Goal: Task Accomplishment & Management: Manage account settings

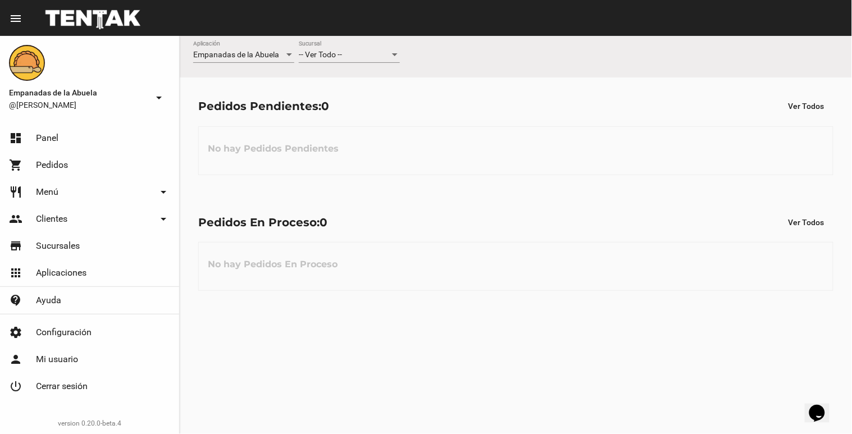
click at [346, 62] on div "-- Ver Todo -- Sucursal" at bounding box center [349, 52] width 101 height 22
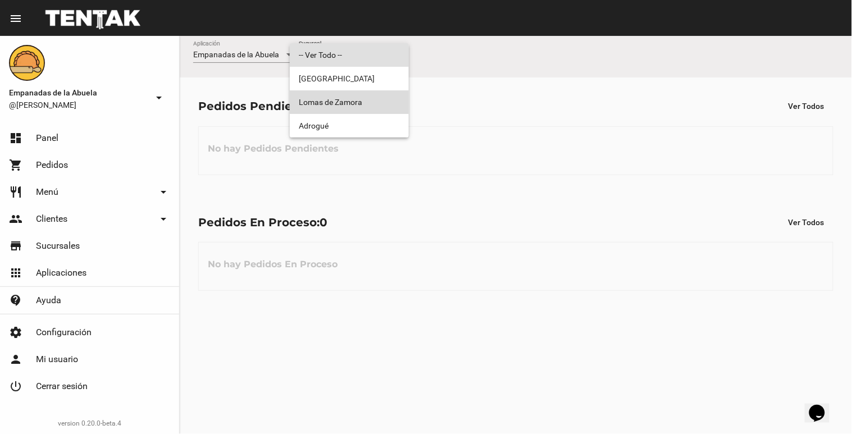
click at [352, 105] on span "Lomas de Zamora" at bounding box center [349, 102] width 101 height 24
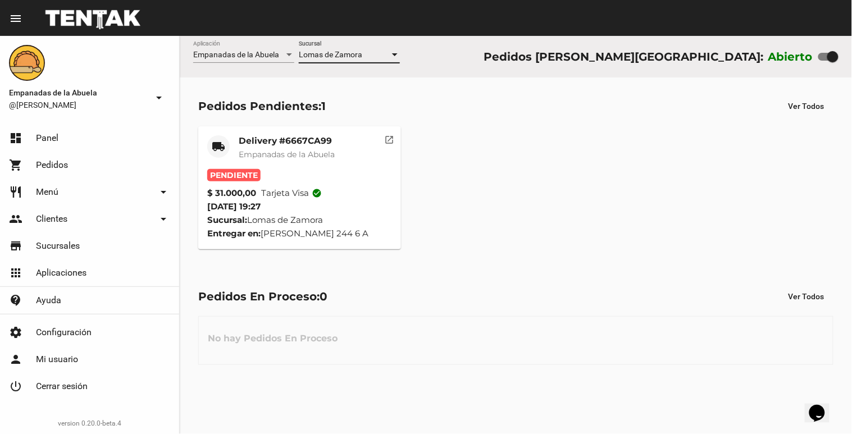
click at [335, 144] on mat-card-title "Delivery #6667CA99" at bounding box center [287, 140] width 96 height 11
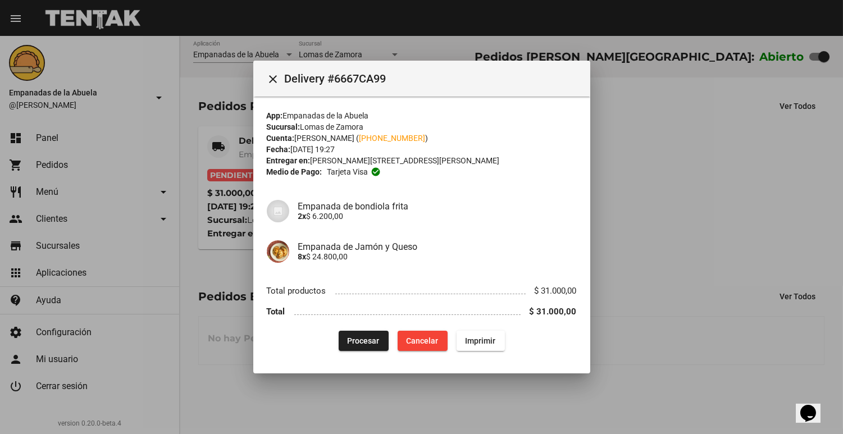
click at [382, 353] on mat-dialog-content "App: Empanadas de la Abuela Sucursal: [PERSON_NAME] Cuenta: [PERSON_NAME] ( [PH…" at bounding box center [421, 229] width 337 height 264
click at [374, 343] on span "Procesar" at bounding box center [364, 341] width 32 height 9
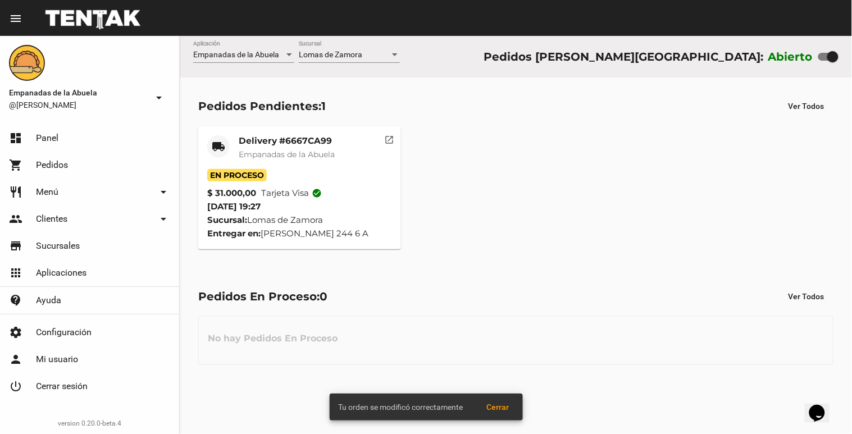
click at [260, 143] on mat-card-title "Delivery #6667CA99" at bounding box center [287, 140] width 96 height 11
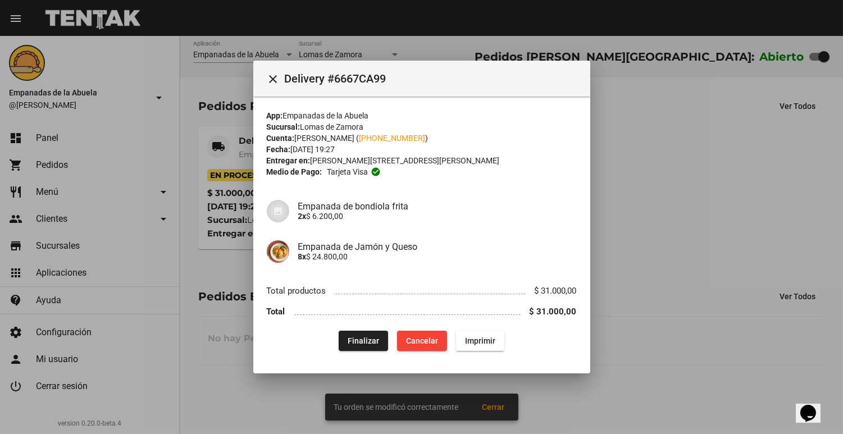
drag, startPoint x: 505, startPoint y: 347, endPoint x: 487, endPoint y: 343, distance: 17.7
click at [504, 347] on div "Finalizar Cancelar Imprimir" at bounding box center [422, 341] width 310 height 20
click at [490, 345] on span "Imprimir" at bounding box center [480, 341] width 30 height 9
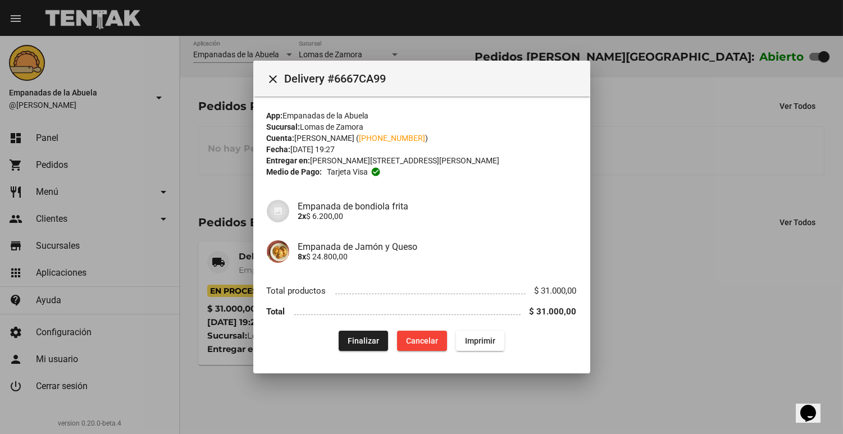
click at [206, 167] on div at bounding box center [421, 217] width 843 height 434
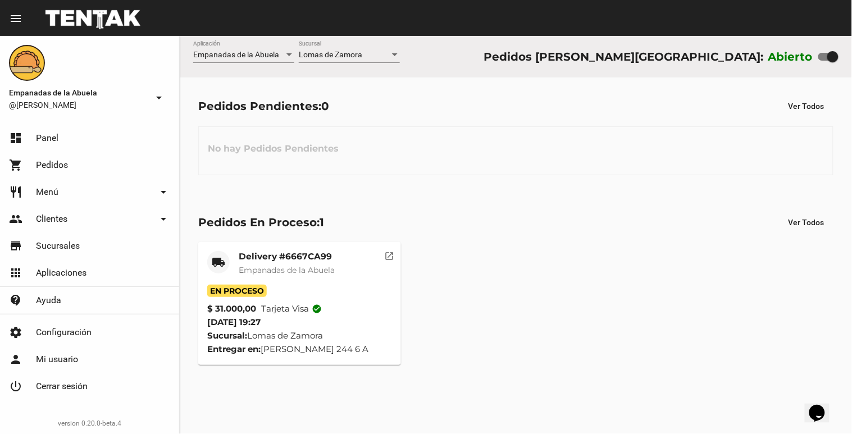
click at [330, 42] on div "Lomas de Zamora Sucursal" at bounding box center [349, 52] width 101 height 22
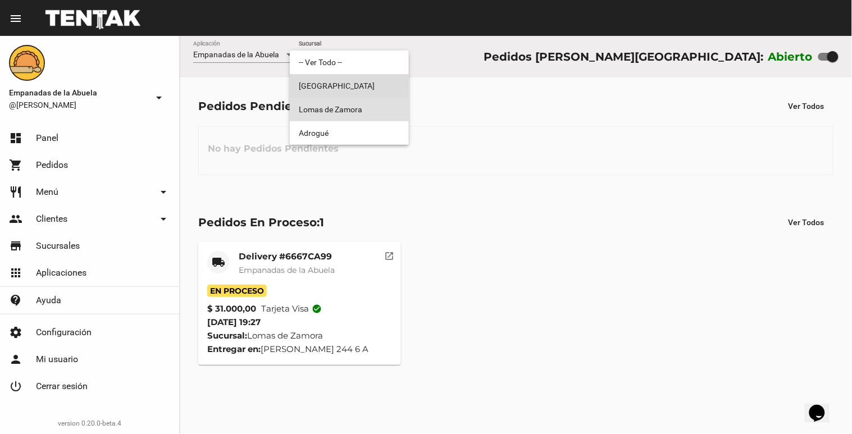
click at [315, 83] on span "[GEOGRAPHIC_DATA]" at bounding box center [349, 86] width 101 height 24
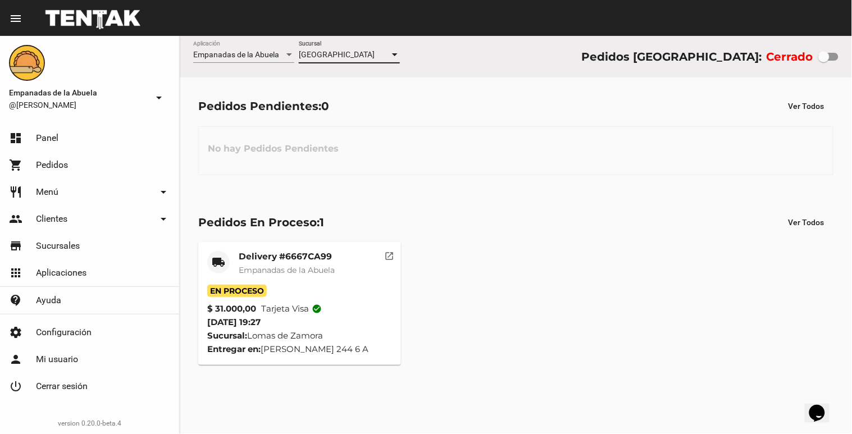
click at [334, 55] on span "[GEOGRAPHIC_DATA]" at bounding box center [337, 54] width 76 height 9
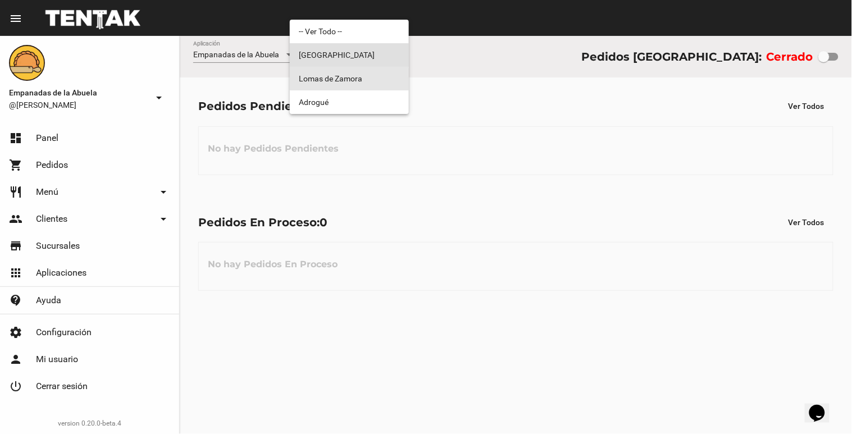
click at [326, 85] on span "Lomas de Zamora" at bounding box center [349, 79] width 101 height 24
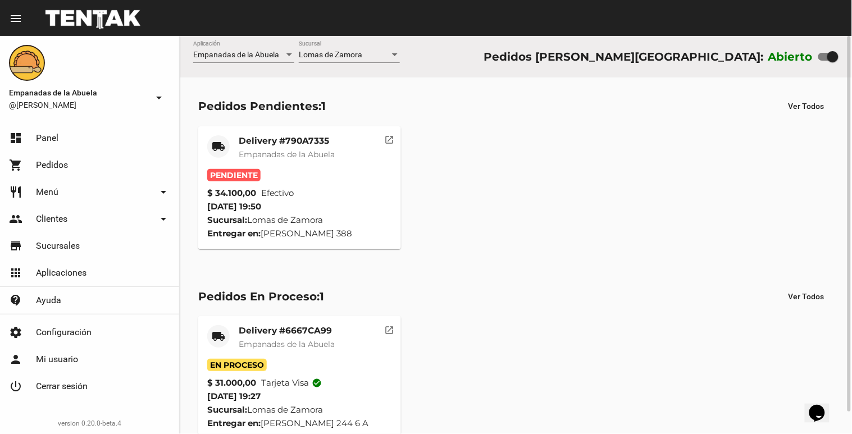
click at [251, 131] on mat-card "local_shipping Delivery #790A7335 Empanadas de la Abuela Pendiente $ 34.100,00 …" at bounding box center [299, 187] width 203 height 123
click at [251, 136] on mat-card "local_shipping Delivery #790A7335 Empanadas de la Abuela Pendiente $ 34.100,00 …" at bounding box center [299, 187] width 203 height 123
click at [253, 139] on mat-card-title "Delivery #790A7335" at bounding box center [287, 140] width 96 height 11
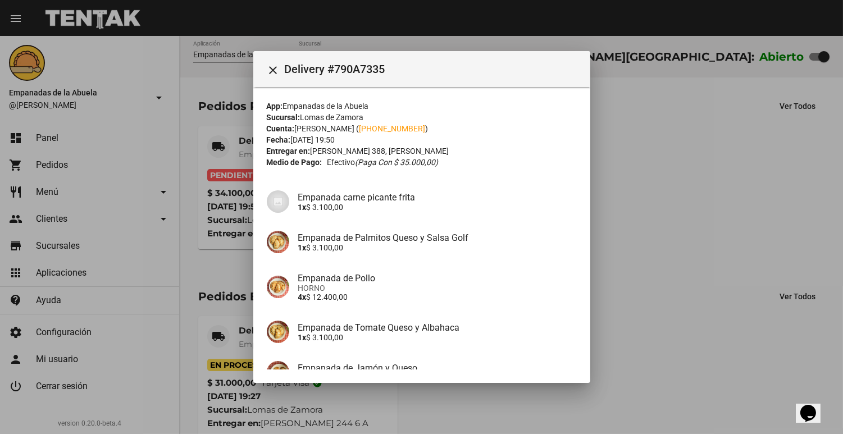
click at [461, 170] on div "App: Empanadas de la Abuela Sucursal: [PERSON_NAME] Cuenta: [PERSON_NAME] ( [PH…" at bounding box center [422, 307] width 310 height 412
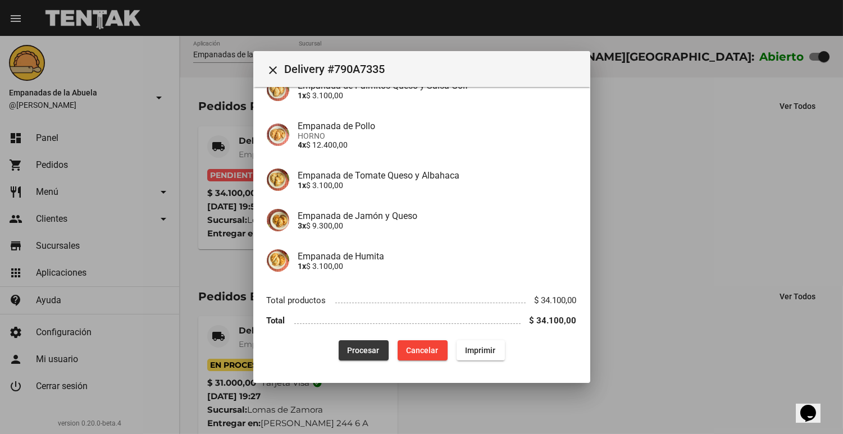
click at [348, 351] on span "Procesar" at bounding box center [364, 350] width 32 height 9
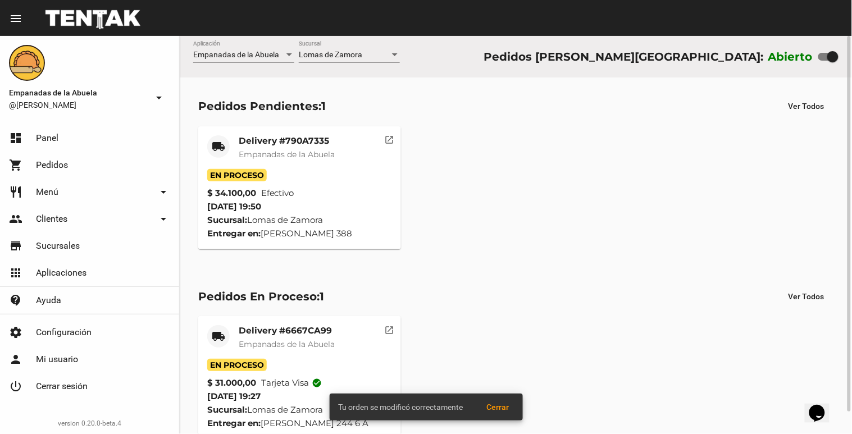
click at [257, 147] on div "Delivery #790A7335 Empanadas de [GEOGRAPHIC_DATA]" at bounding box center [287, 152] width 96 height 34
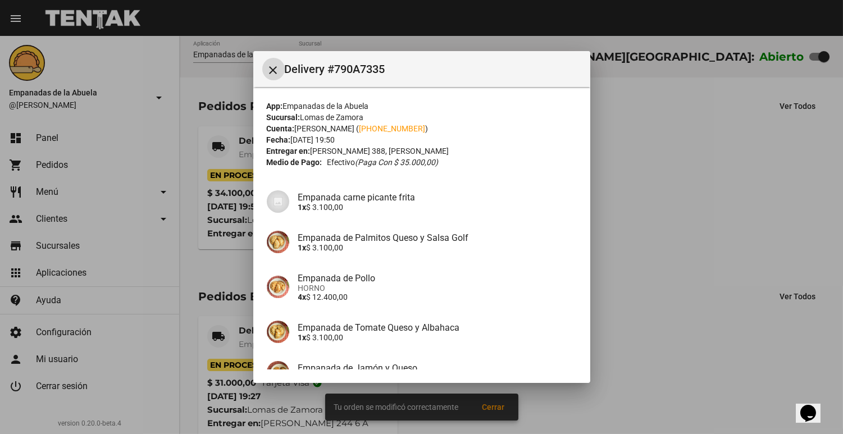
scroll to position [152, 0]
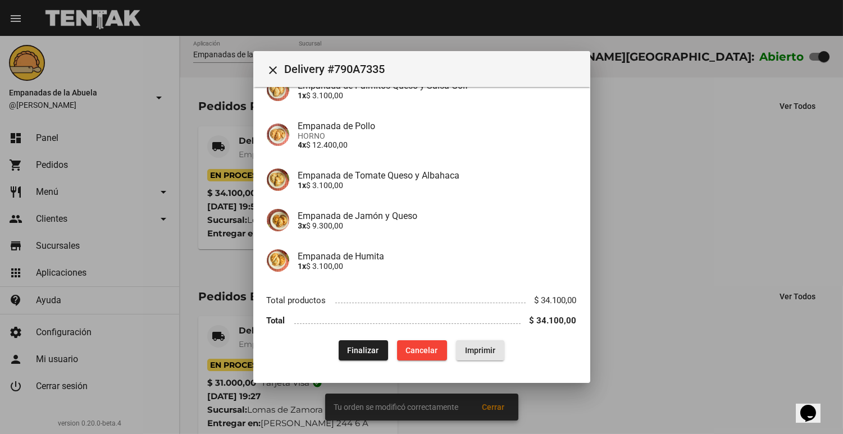
click at [489, 356] on button "Imprimir" at bounding box center [480, 351] width 48 height 20
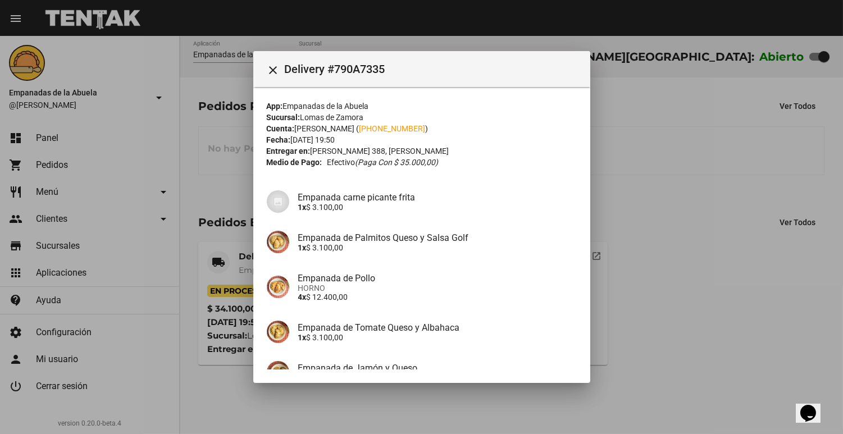
click at [656, 142] on div at bounding box center [421, 217] width 843 height 434
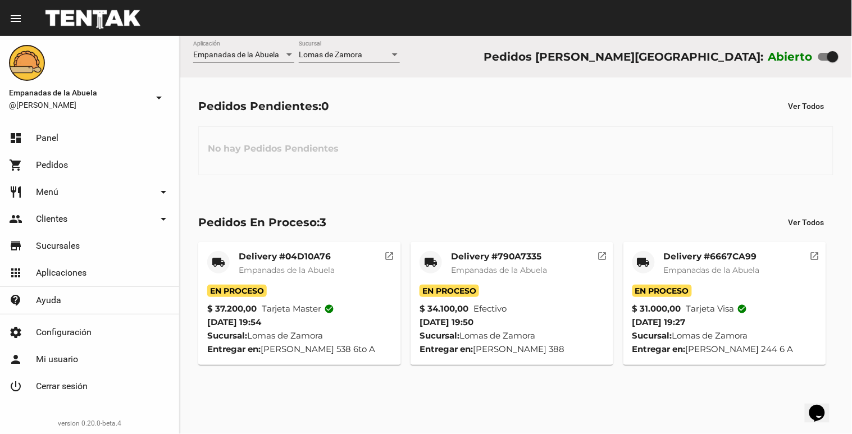
click at [358, 46] on div "Lomas de Zamora Sucursal" at bounding box center [349, 52] width 101 height 22
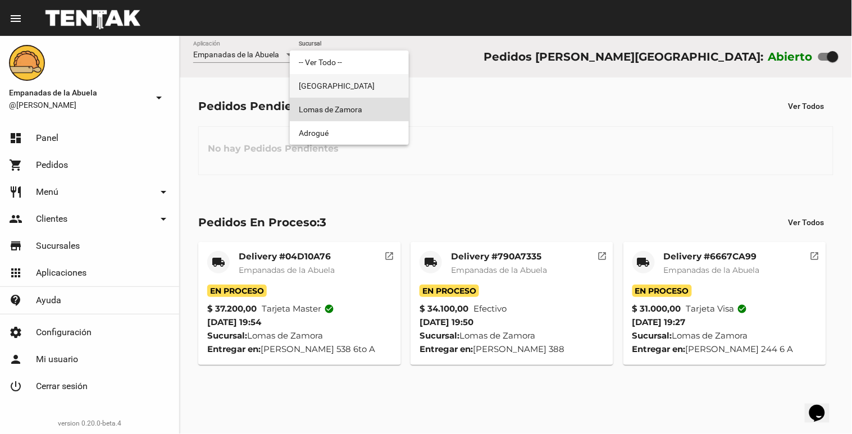
drag, startPoint x: 350, startPoint y: 81, endPoint x: 360, endPoint y: 57, distance: 26.4
click at [351, 81] on span "[GEOGRAPHIC_DATA]" at bounding box center [349, 86] width 101 height 24
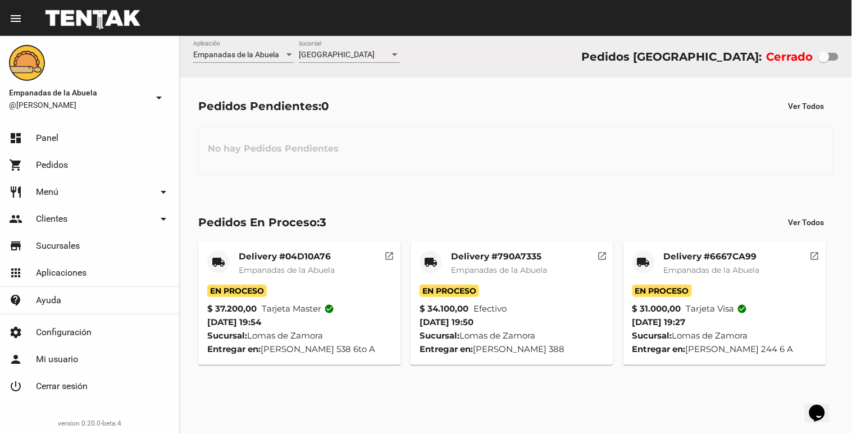
click at [369, 42] on div "Monte Grande Sucursal" at bounding box center [349, 52] width 101 height 22
checkbox input "true"
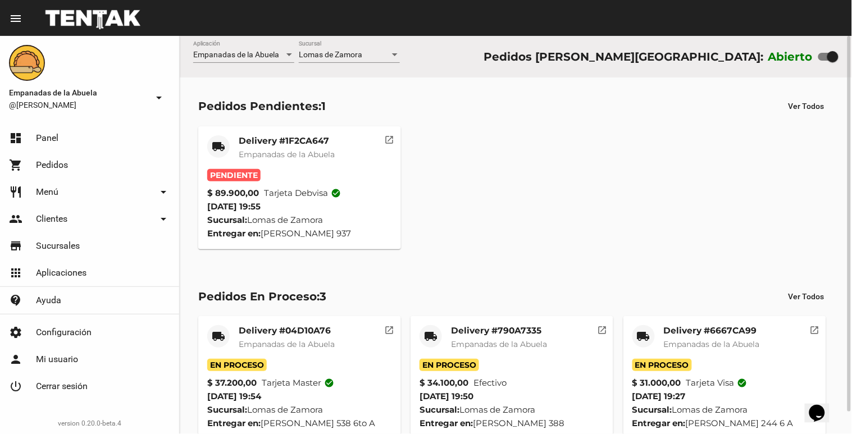
click at [320, 144] on mat-card-title "Delivery #1F2CA647" at bounding box center [287, 140] width 96 height 11
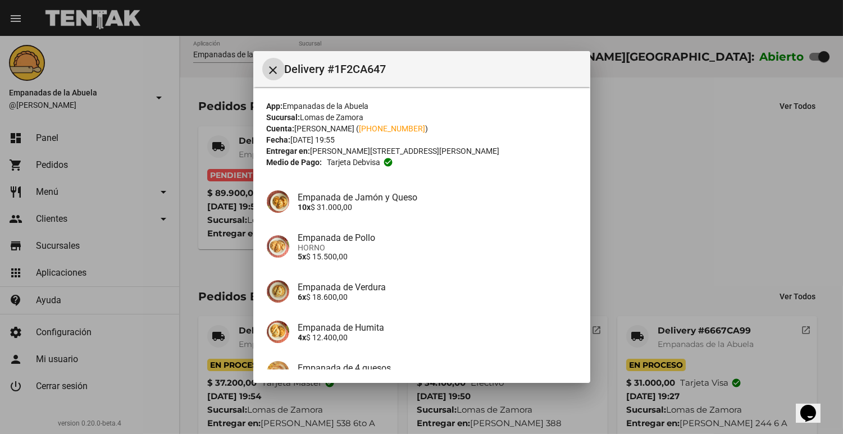
scroll to position [152, 0]
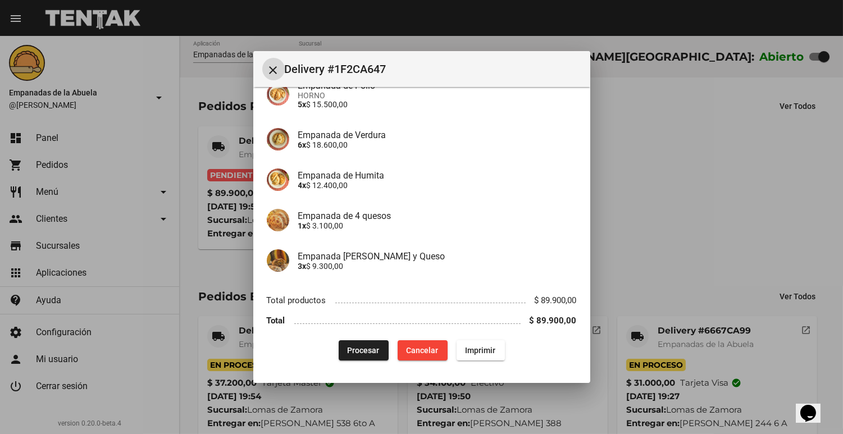
click at [366, 348] on span "Procesar" at bounding box center [364, 350] width 32 height 9
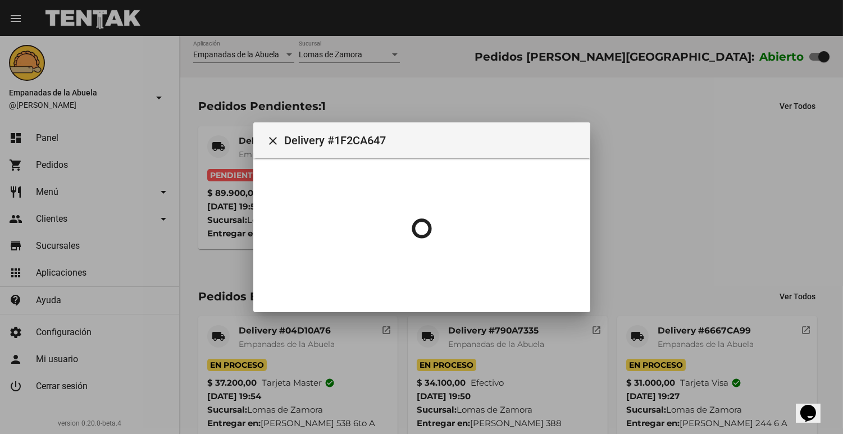
scroll to position [0, 0]
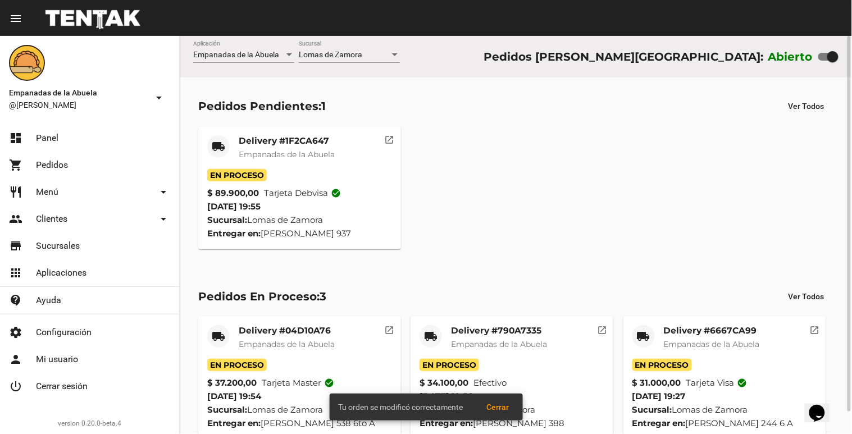
click at [243, 150] on span "Empanadas de la Abuela" at bounding box center [287, 154] width 96 height 10
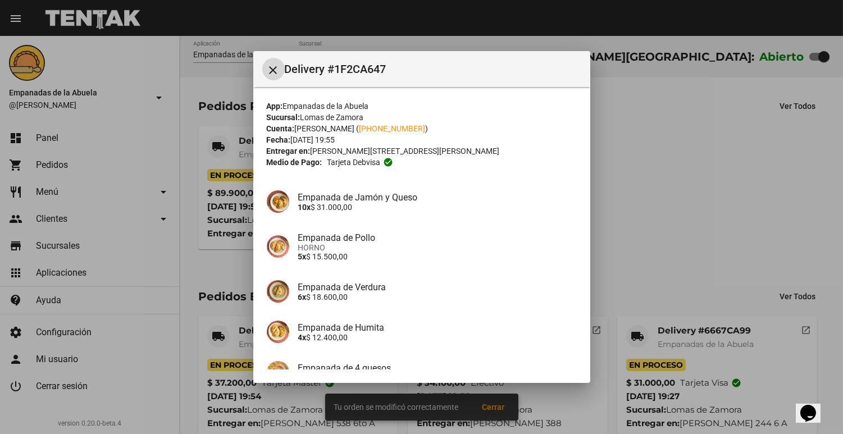
scroll to position [152, 0]
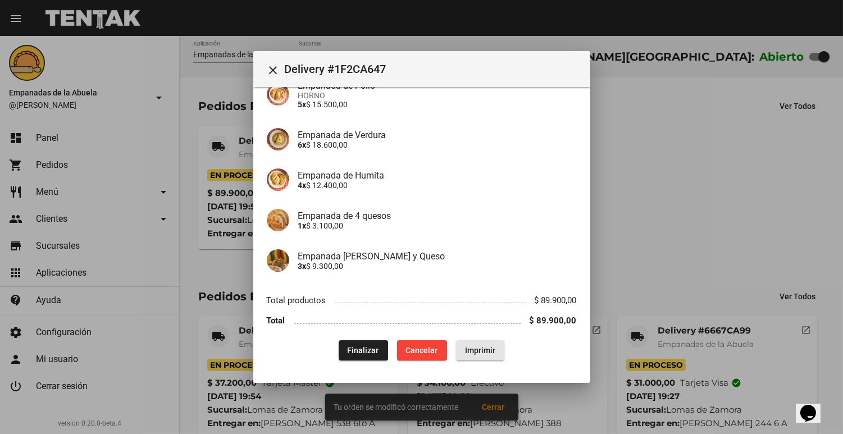
click at [488, 351] on span "Imprimir" at bounding box center [480, 350] width 30 height 9
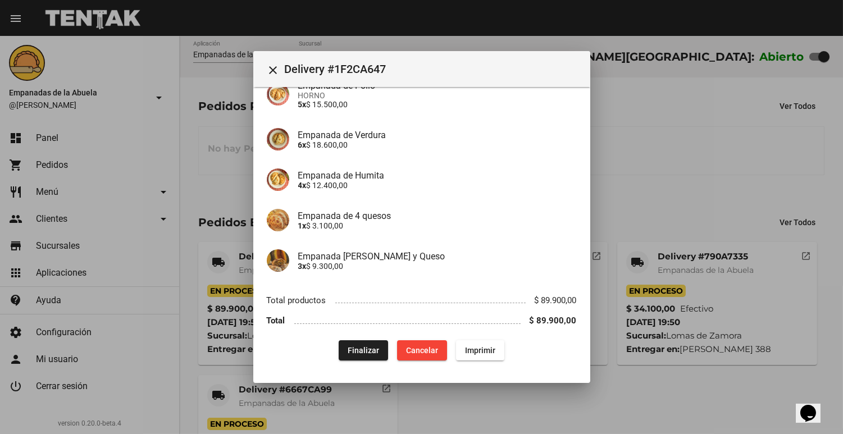
click at [698, 133] on div at bounding box center [421, 217] width 843 height 434
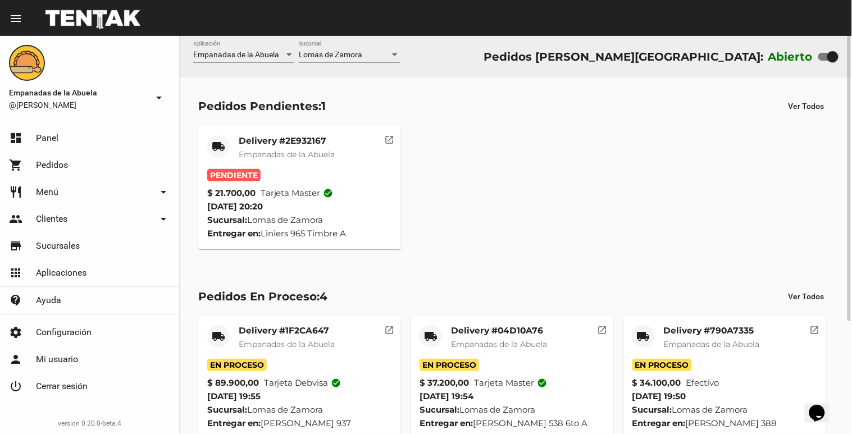
click at [324, 161] on div "Delivery #2E932167 Empanadas de la Abuela" at bounding box center [287, 152] width 96 height 34
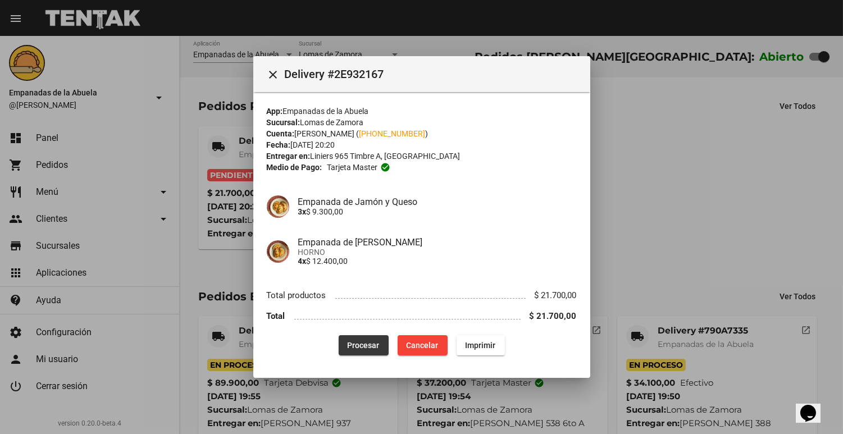
click at [350, 347] on span "Procesar" at bounding box center [364, 345] width 32 height 9
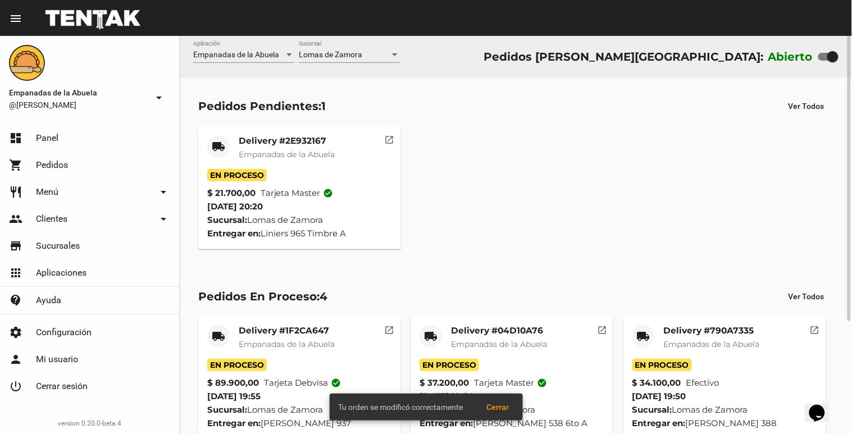
click at [242, 139] on mat-card-title "Delivery #2E932167" at bounding box center [287, 140] width 96 height 11
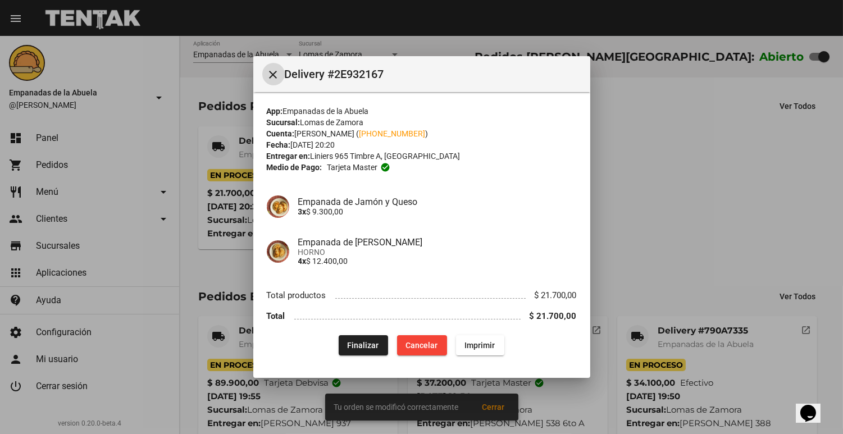
click at [483, 348] on span "Imprimir" at bounding box center [480, 345] width 30 height 9
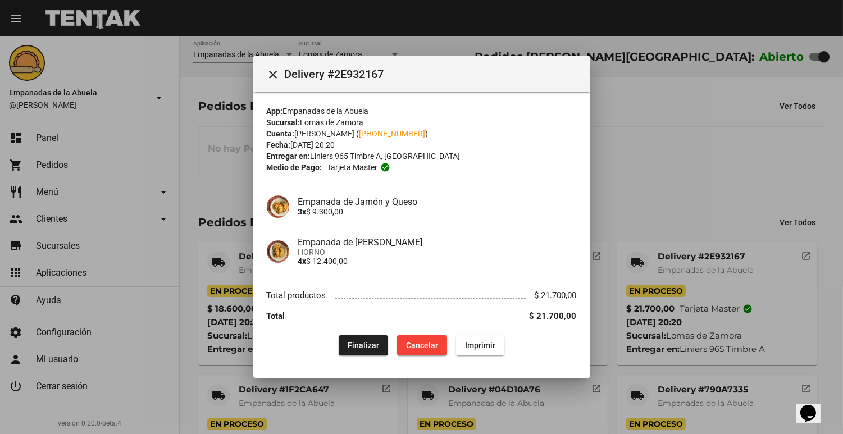
click at [664, 105] on div at bounding box center [421, 217] width 843 height 434
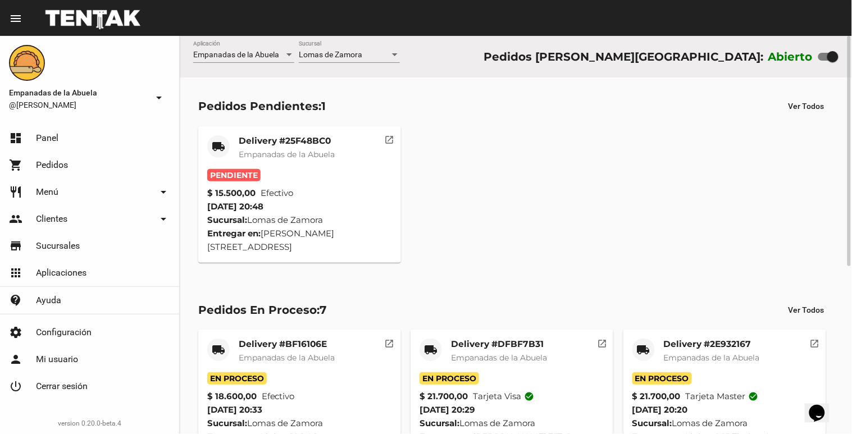
click at [270, 136] on mat-card-title "Delivery #25F48BC0" at bounding box center [287, 140] width 96 height 11
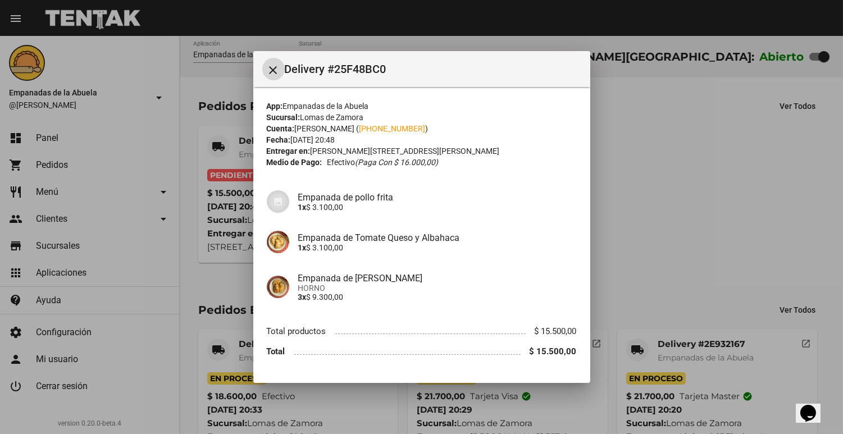
scroll to position [31, 0]
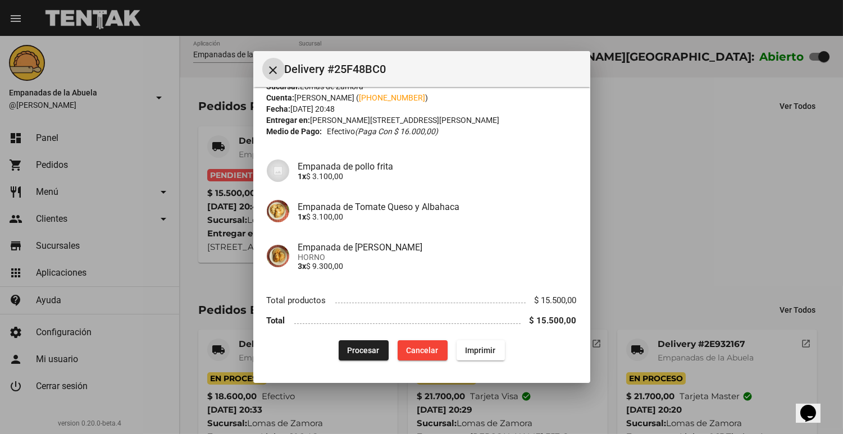
click at [341, 341] on button "Procesar" at bounding box center [364, 351] width 50 height 20
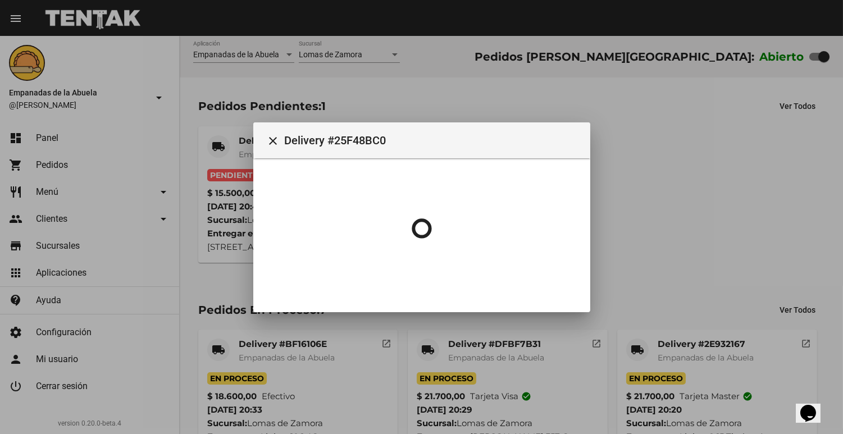
scroll to position [0, 0]
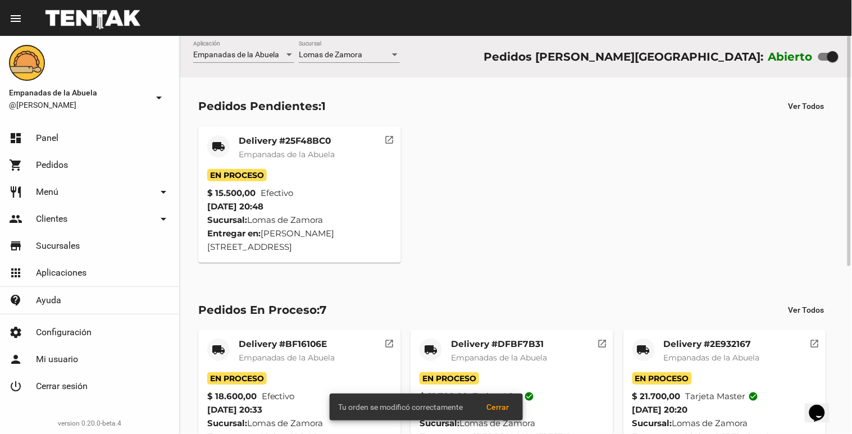
click at [234, 153] on mat-card-header "local_shipping Delivery #25F48BC0 Empanadas de la Abuela" at bounding box center [299, 152] width 185 height 34
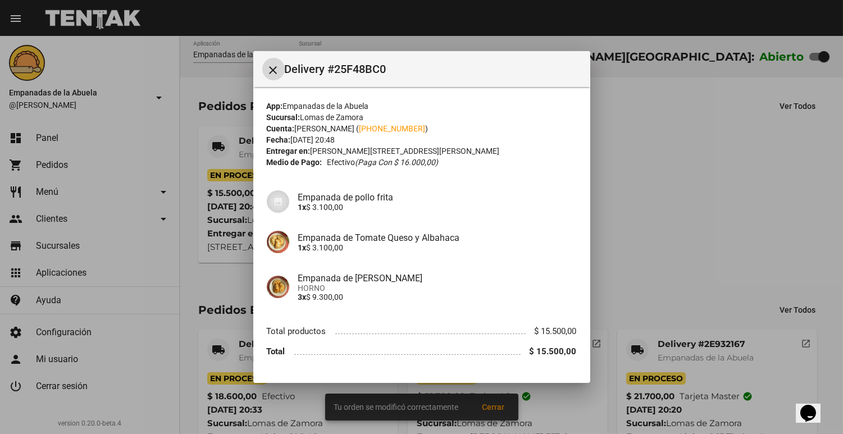
scroll to position [31, 0]
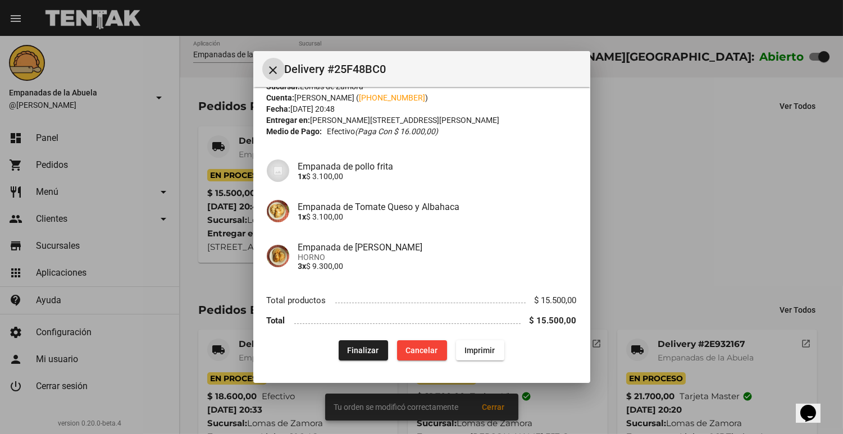
click at [491, 363] on mat-dialog-content "App: Empanadas de la Abuela Sucursal: [PERSON_NAME][GEOGRAPHIC_DATA] Cuenta: [P…" at bounding box center [421, 228] width 337 height 282
click at [487, 347] on span "Imprimir" at bounding box center [480, 350] width 30 height 9
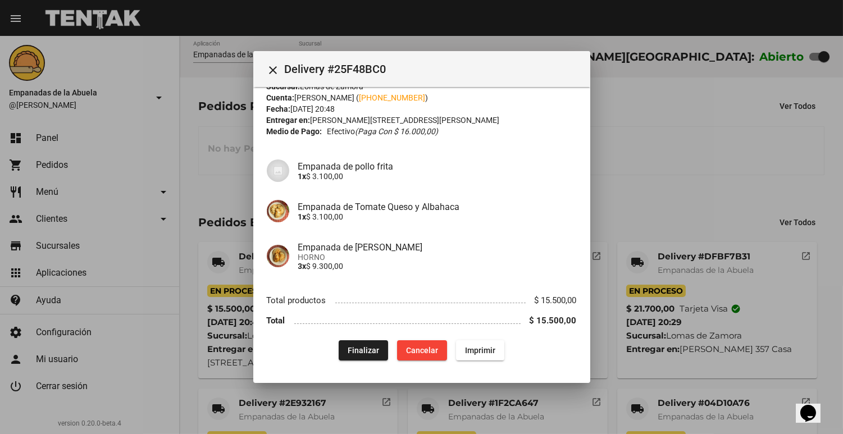
click at [674, 144] on div at bounding box center [421, 217] width 843 height 434
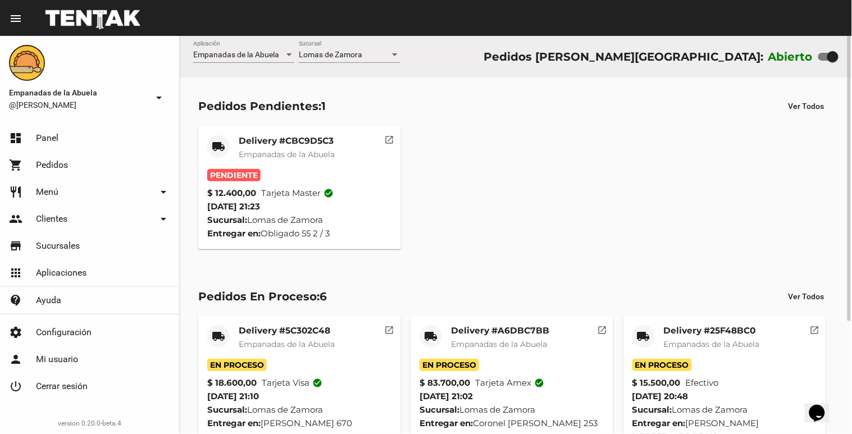
click at [291, 171] on div "Pendiente" at bounding box center [299, 175] width 185 height 12
click at [312, 140] on mat-card-title "Delivery #CBC9D5C3" at bounding box center [287, 140] width 96 height 11
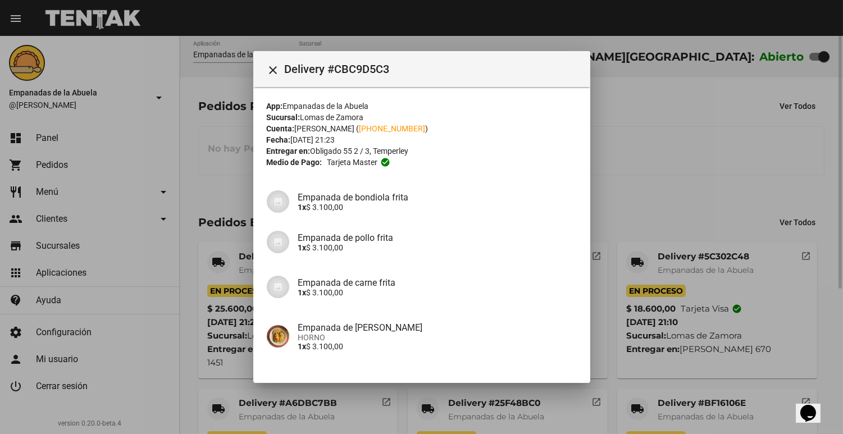
drag, startPoint x: 607, startPoint y: 279, endPoint x: 586, endPoint y: 336, distance: 60.8
click at [609, 280] on div at bounding box center [421, 217] width 843 height 434
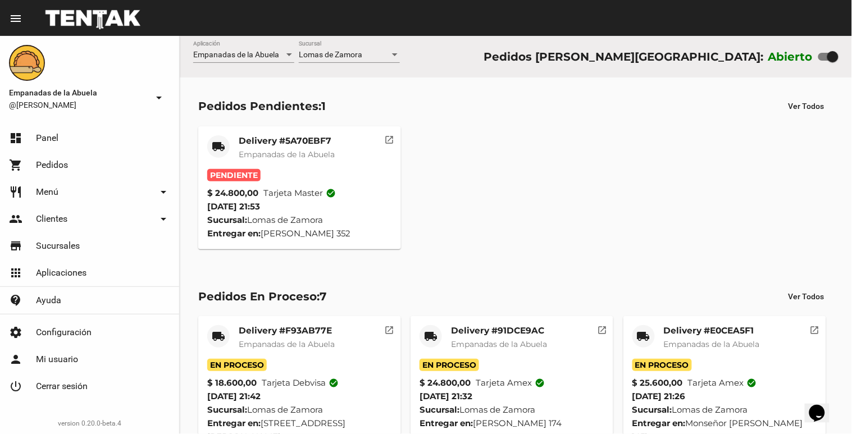
click at [258, 143] on mat-card-title "Delivery #5A70EBF7" at bounding box center [287, 140] width 96 height 11
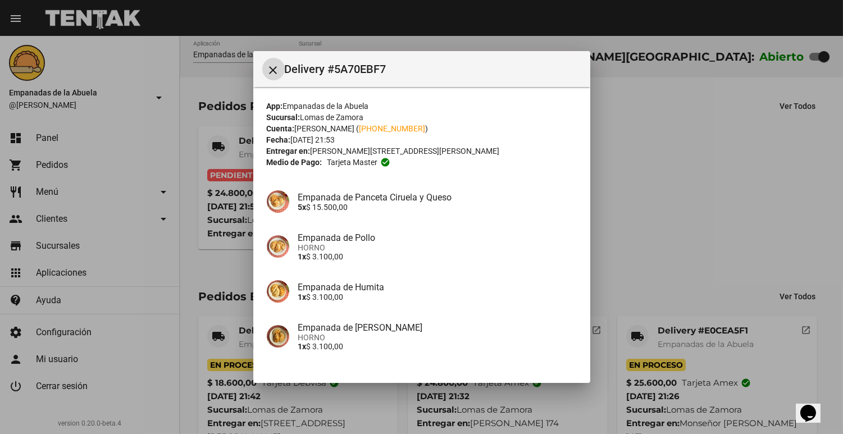
scroll to position [80, 0]
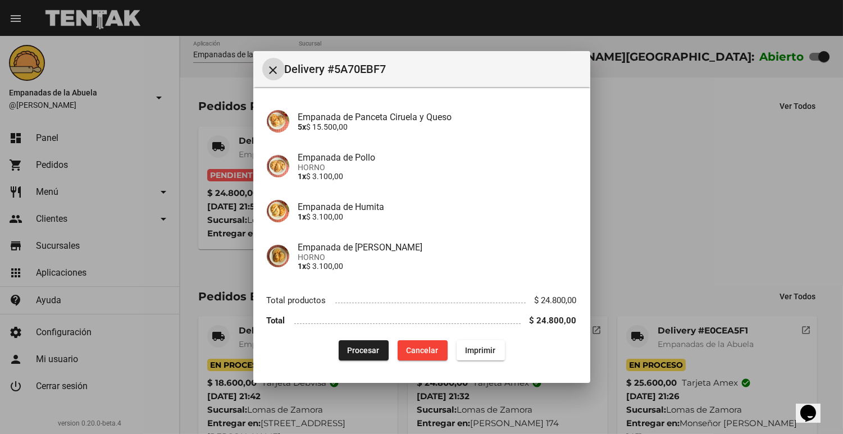
click at [352, 346] on span "Procesar" at bounding box center [364, 350] width 32 height 9
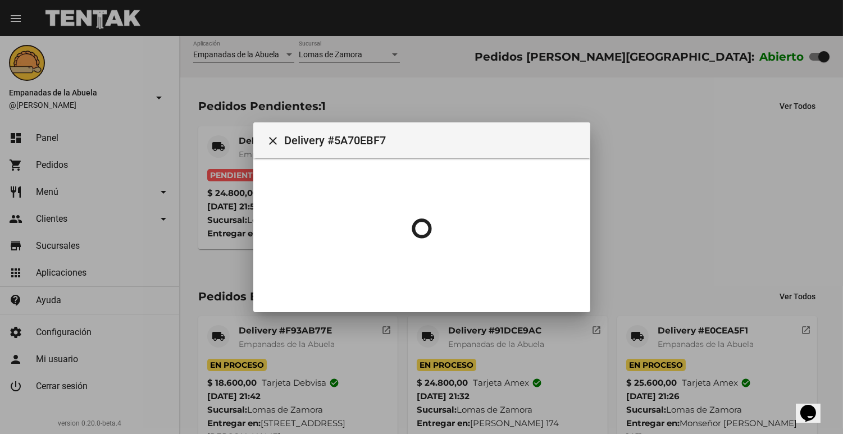
scroll to position [0, 0]
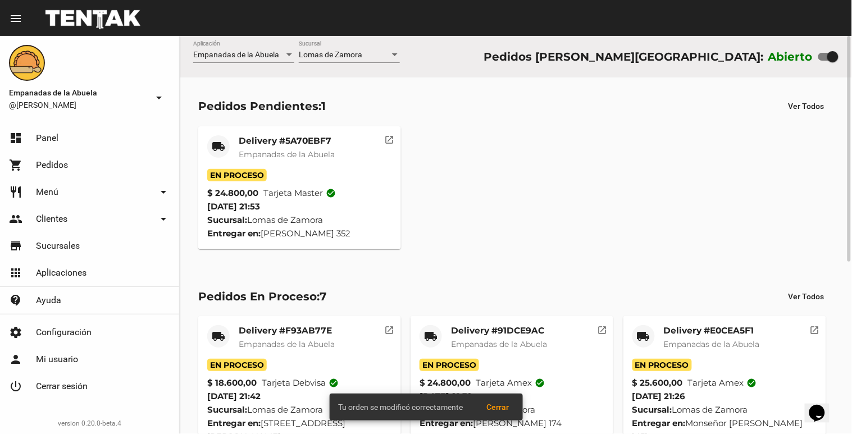
click at [269, 133] on mat-card "local_shipping Delivery #5A70EBF7 Empanadas de la Abuela En Proceso $ 24.800,00…" at bounding box center [299, 187] width 203 height 123
click at [266, 138] on mat-card-title "Delivery #5A70EBF7" at bounding box center [287, 140] width 96 height 11
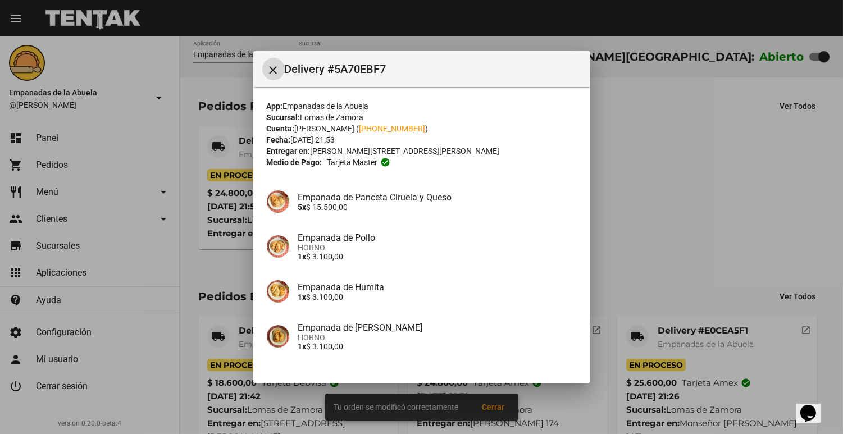
scroll to position [80, 0]
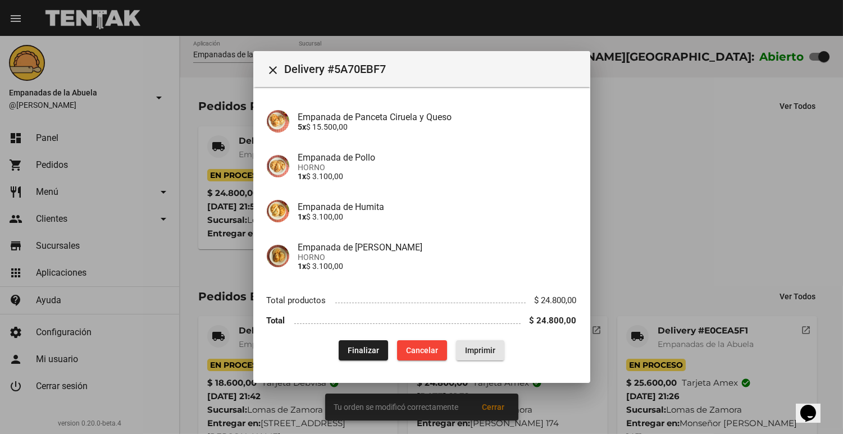
click at [482, 357] on button "Imprimir" at bounding box center [480, 351] width 48 height 20
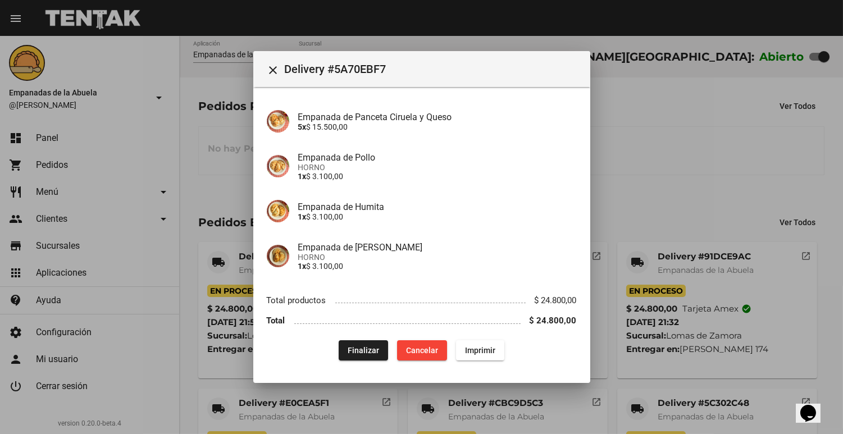
click at [711, 158] on div at bounding box center [421, 217] width 843 height 434
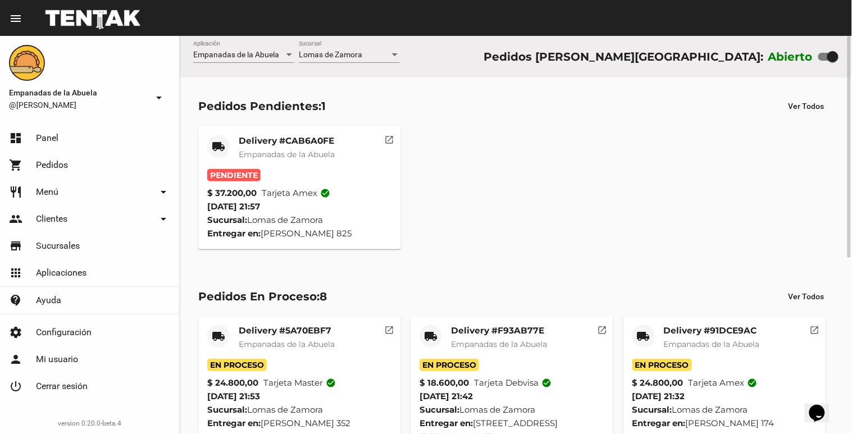
click at [299, 234] on div "Entregar en: [PERSON_NAME] 825" at bounding box center [299, 233] width 185 height 13
click at [357, 165] on mat-card-header "local_shipping Delivery #CAB6A0FE Empanadas de [GEOGRAPHIC_DATA]" at bounding box center [299, 152] width 185 height 34
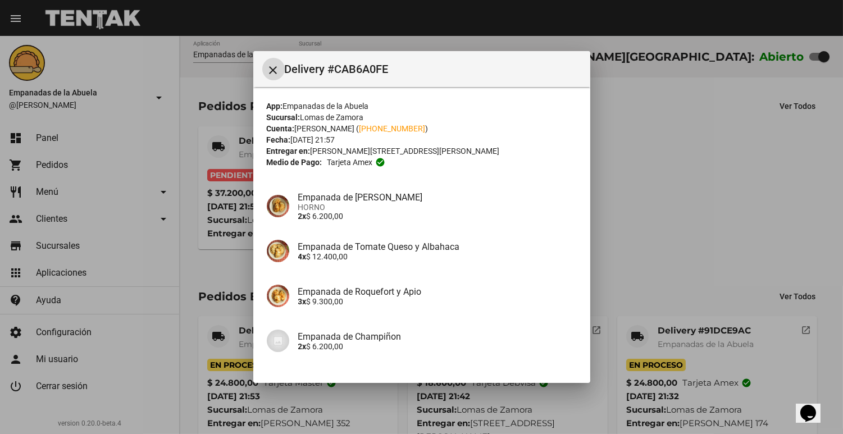
scroll to position [130, 0]
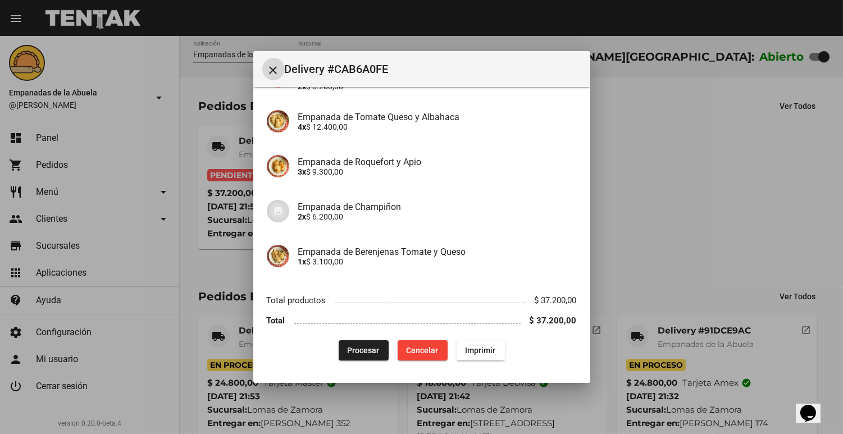
click at [339, 344] on button "Procesar" at bounding box center [364, 351] width 50 height 20
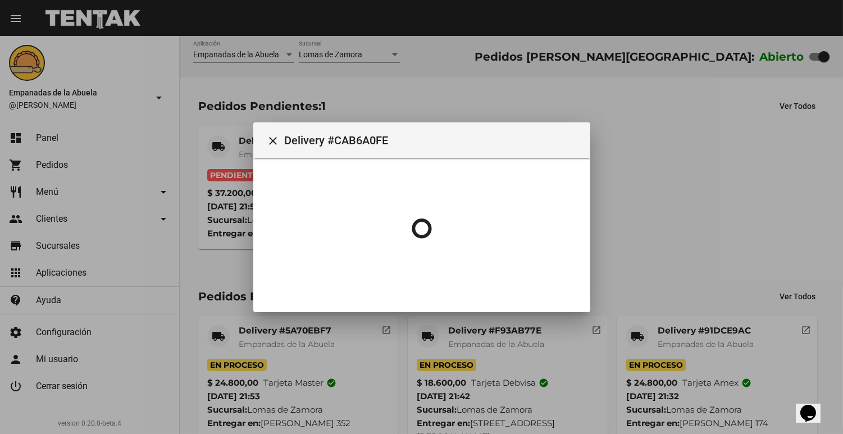
scroll to position [0, 0]
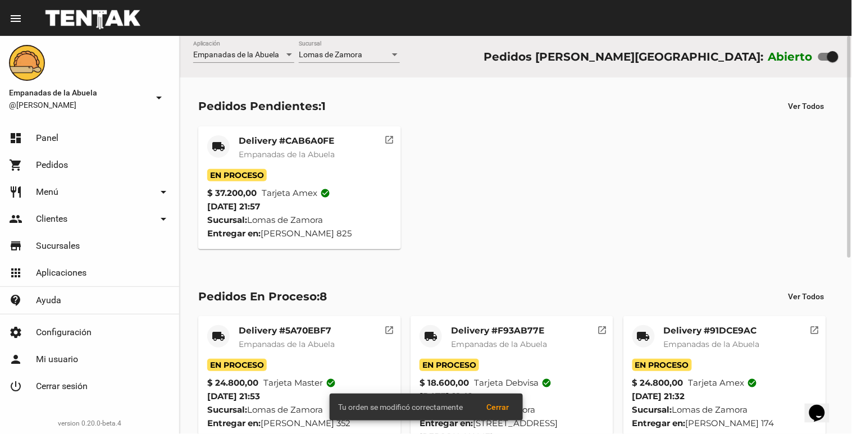
click at [304, 140] on mat-card-title "Delivery #CAB6A0FE" at bounding box center [287, 140] width 96 height 11
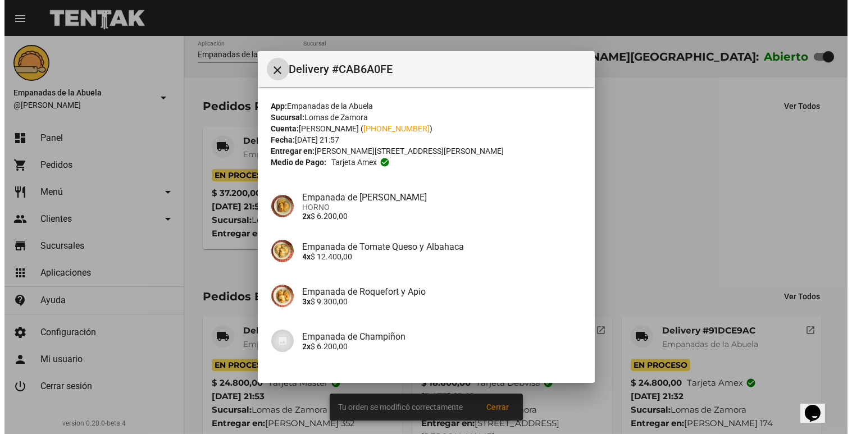
scroll to position [130, 0]
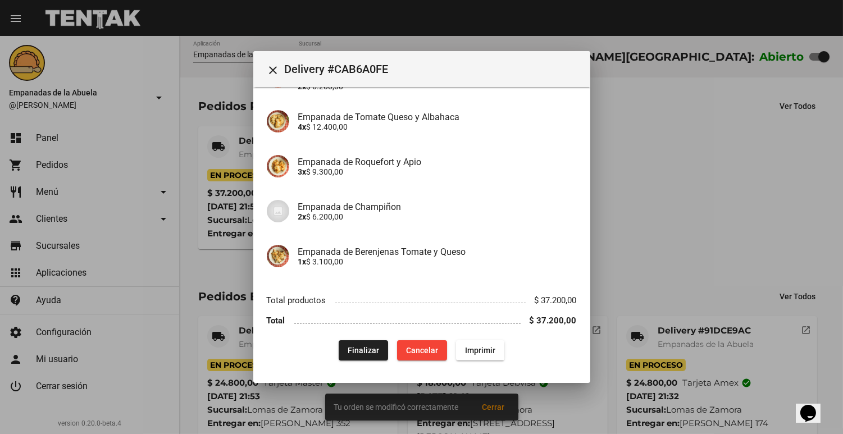
drag, startPoint x: 475, startPoint y: 362, endPoint x: 476, endPoint y: 355, distance: 7.3
click at [476, 358] on mat-dialog-content "App: Empanadas de la Abuela Sucursal: [PERSON_NAME] Cuenta: [PERSON_NAME] ( [PH…" at bounding box center [421, 228] width 337 height 282
click at [476, 355] on span "Imprimir" at bounding box center [480, 350] width 30 height 9
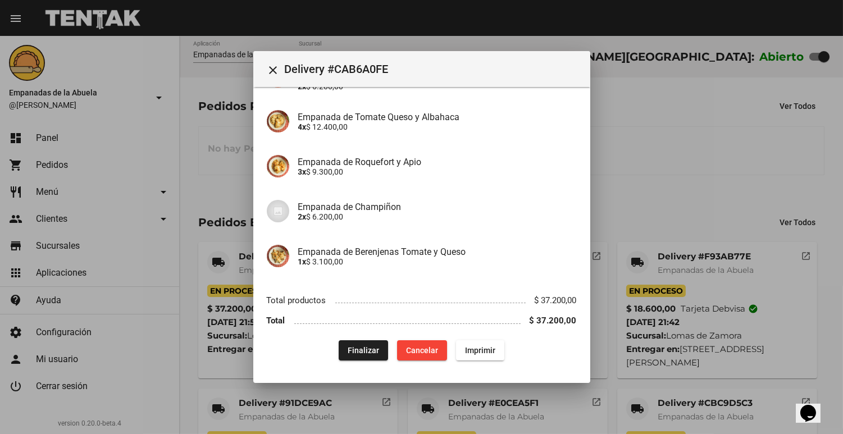
click at [677, 187] on div at bounding box center [421, 217] width 843 height 434
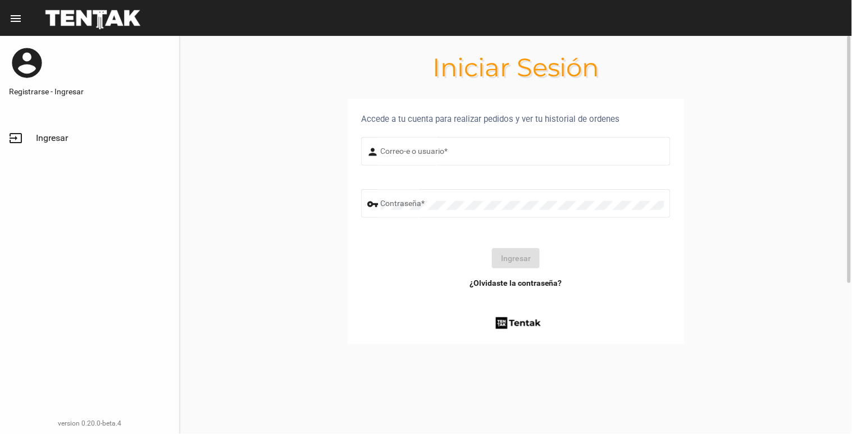
type input "[EMAIL_ADDRESS][DOMAIN_NAME]"
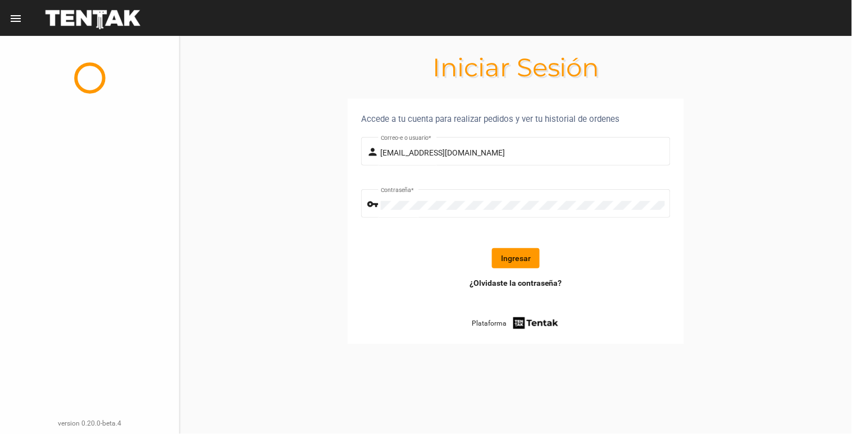
click at [508, 237] on form "person [EMAIL_ADDRESS][DOMAIN_NAME] Correo-e o usuario * vpn_key Contraseña * I…" at bounding box center [516, 206] width 310 height 143
click at [514, 251] on button "Ingresar" at bounding box center [516, 258] width 48 height 20
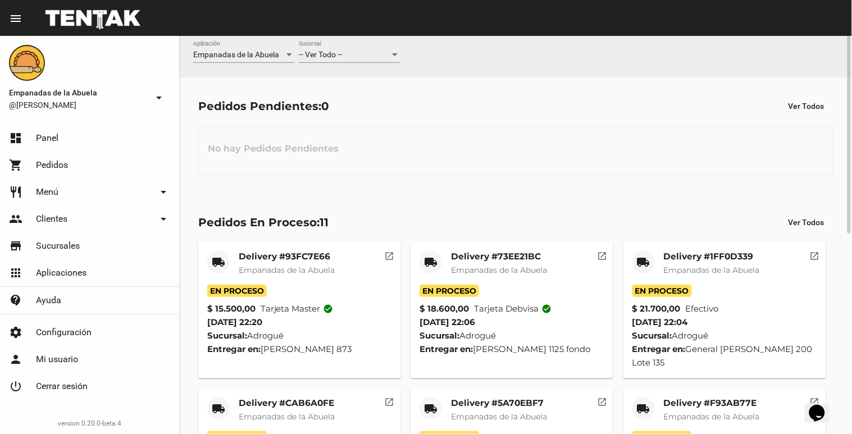
click at [324, 48] on div "-- Ver Todo -- Sucursal" at bounding box center [349, 52] width 101 height 22
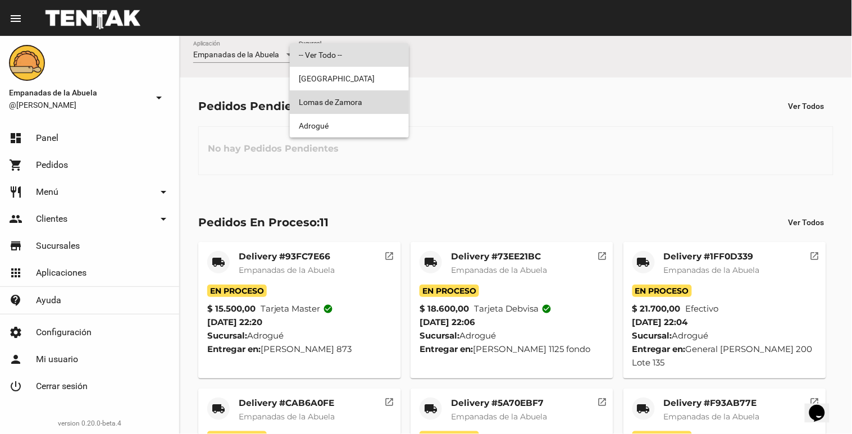
click at [332, 106] on span "Lomas de Zamora" at bounding box center [349, 102] width 101 height 24
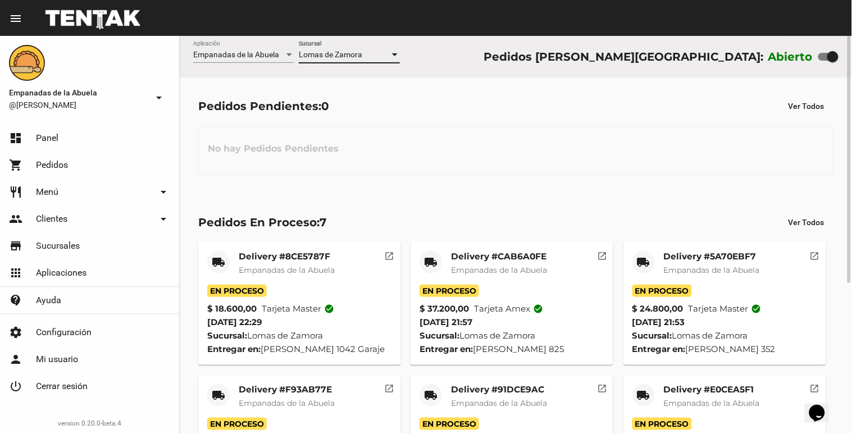
click at [832, 54] on div at bounding box center [833, 56] width 11 height 11
click at [824, 61] on input "checkbox" at bounding box center [824, 61] width 1 height 1
checkbox input "false"
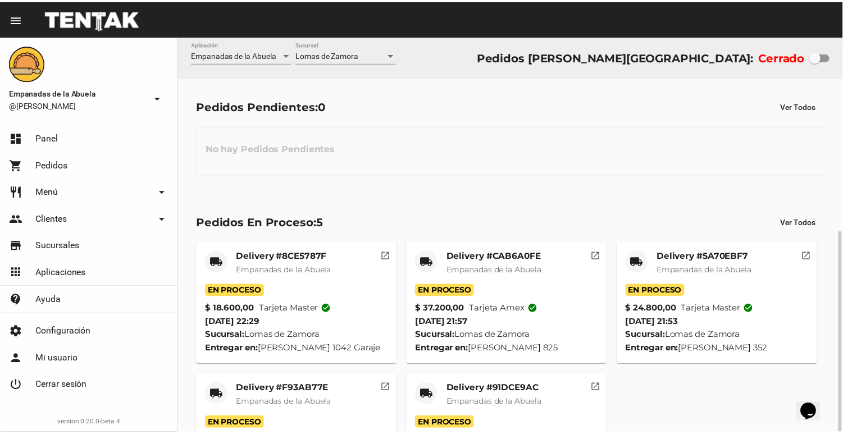
scroll to position [110, 0]
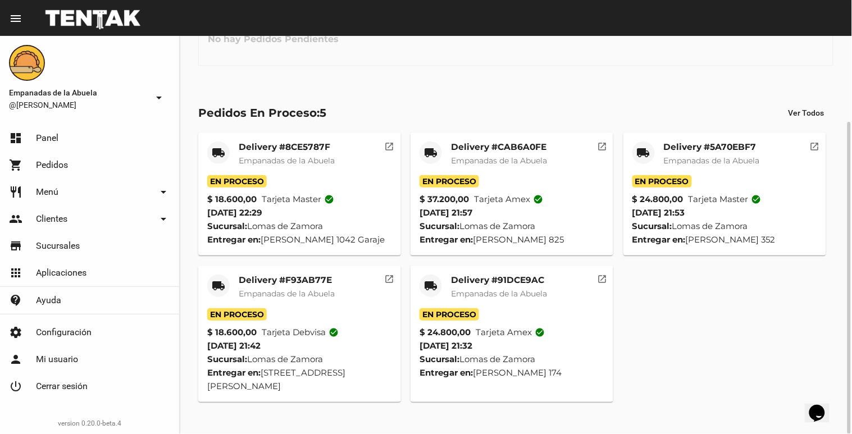
click at [479, 286] on mat-card-title "Delivery #91DCE9AC" at bounding box center [499, 280] width 96 height 11
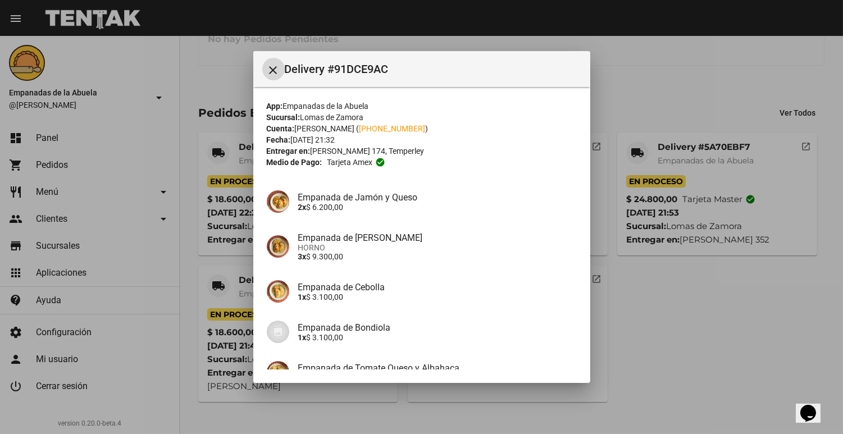
scroll to position [111, 0]
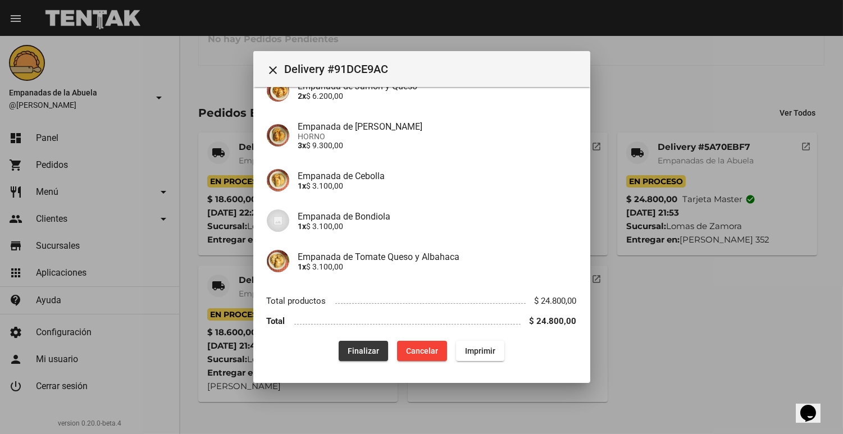
click at [360, 358] on button "Finalizar" at bounding box center [363, 351] width 49 height 20
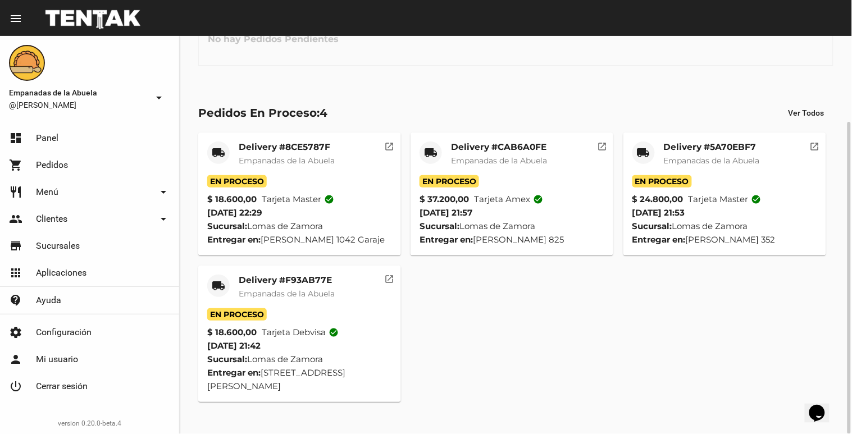
click at [273, 299] on div "Delivery #F93AB77E Empanadas de la Abuela" at bounding box center [287, 292] width 96 height 34
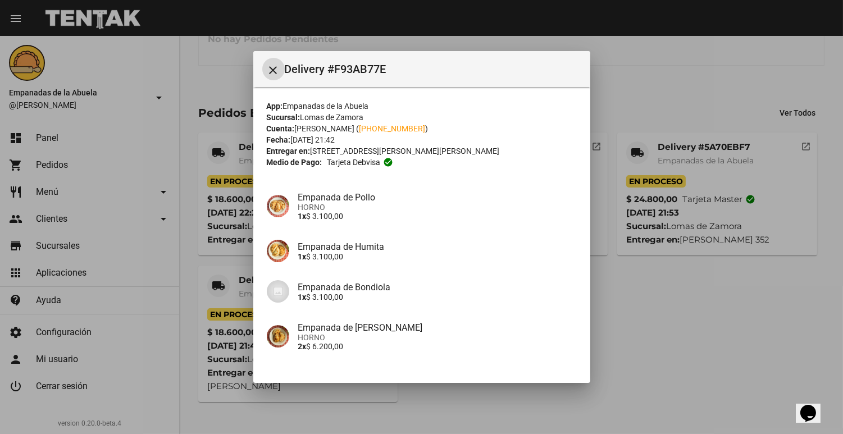
scroll to position [121, 0]
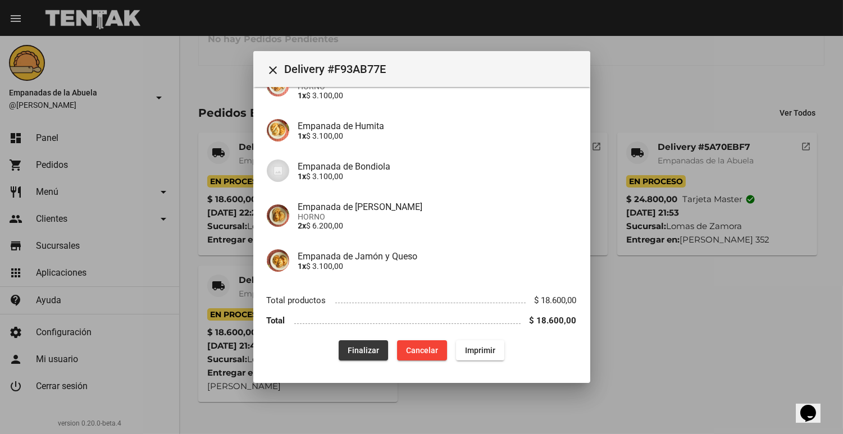
click at [358, 352] on span "Finalizar" at bounding box center [363, 350] width 31 height 9
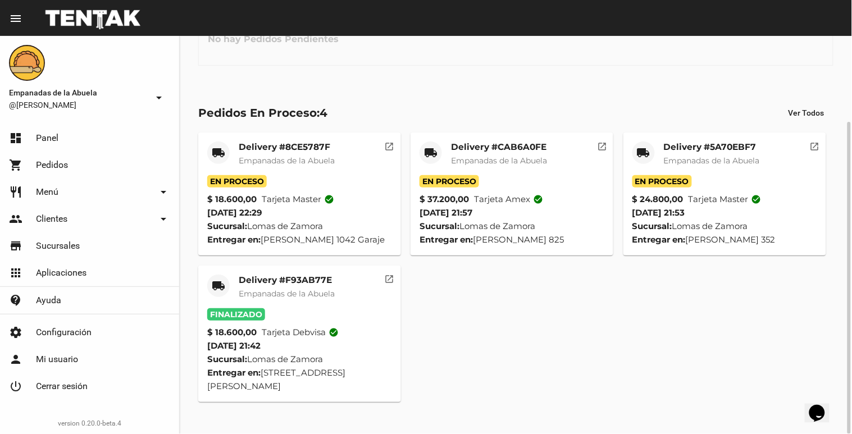
click at [723, 171] on div "Delivery #5A70EBF7 Empanadas de la Abuela" at bounding box center [712, 159] width 96 height 34
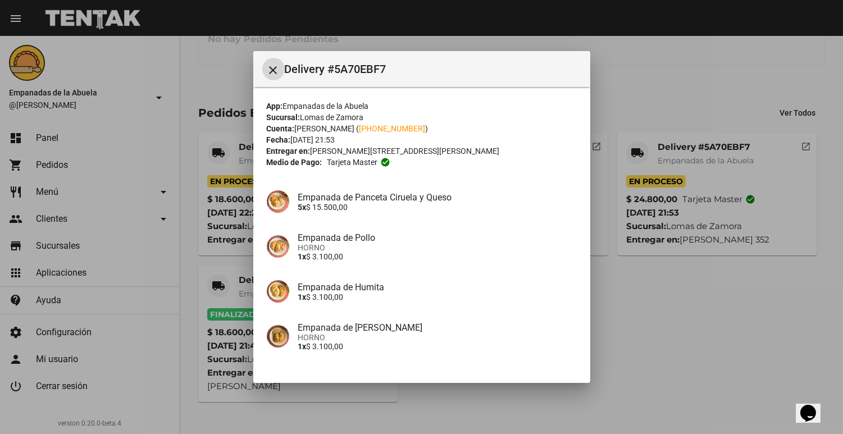
scroll to position [80, 0]
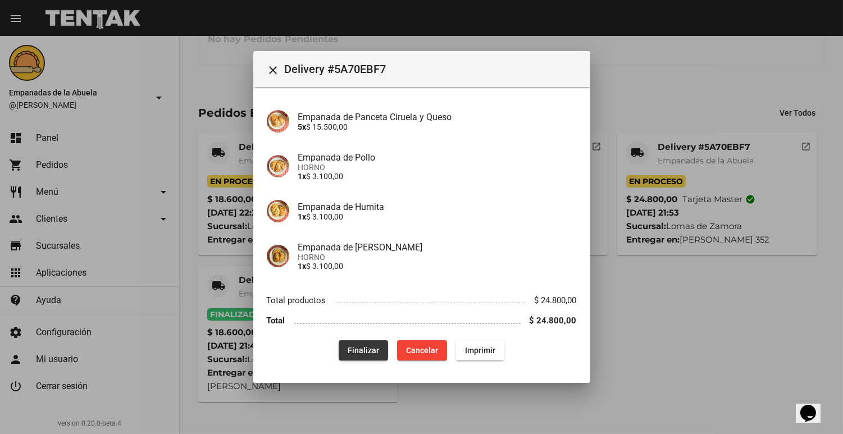
click at [365, 357] on button "Finalizar" at bounding box center [363, 351] width 49 height 20
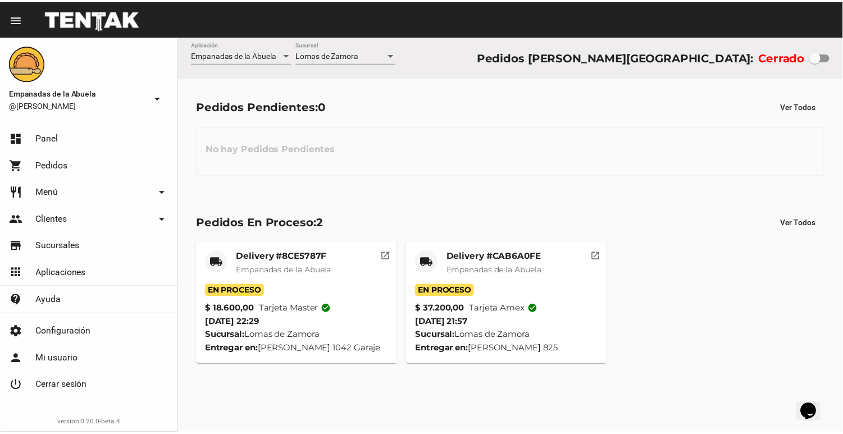
scroll to position [0, 0]
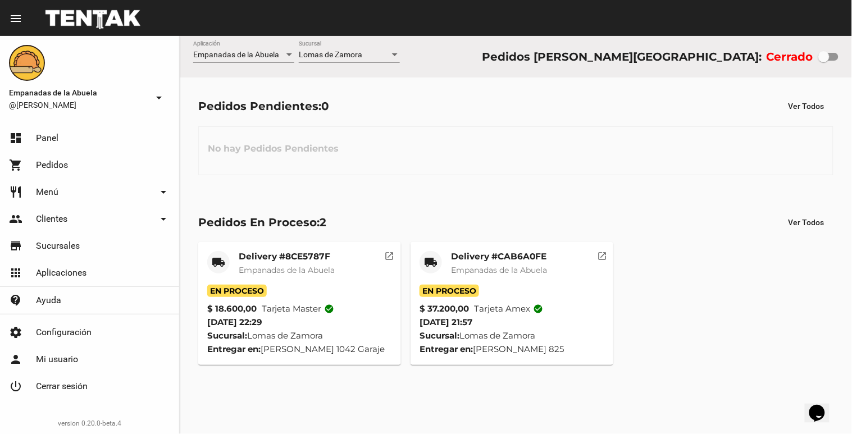
click at [502, 262] on mat-card-title "Delivery #CAB6A0FE" at bounding box center [499, 256] width 96 height 11
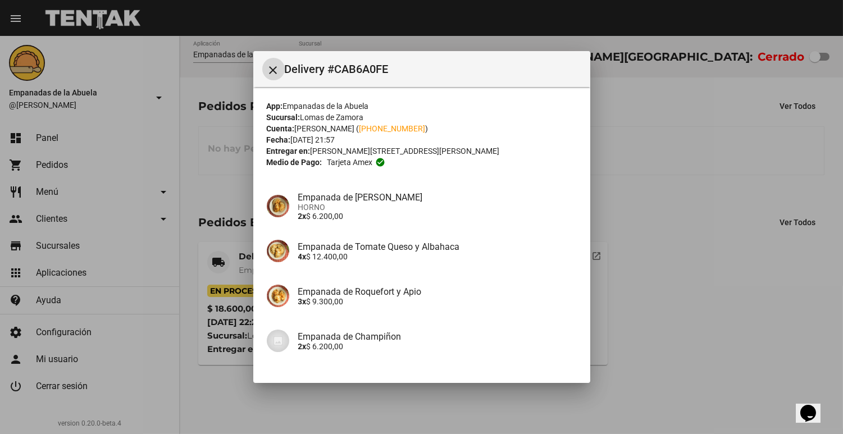
scroll to position [130, 0]
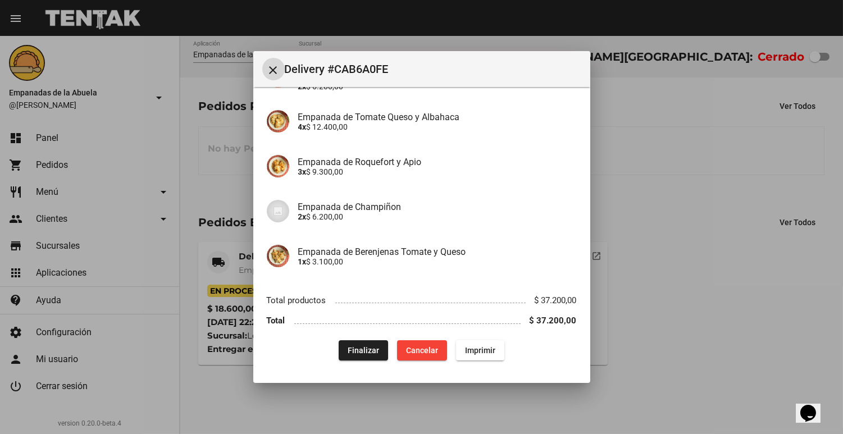
click at [350, 347] on span "Finalizar" at bounding box center [363, 350] width 31 height 9
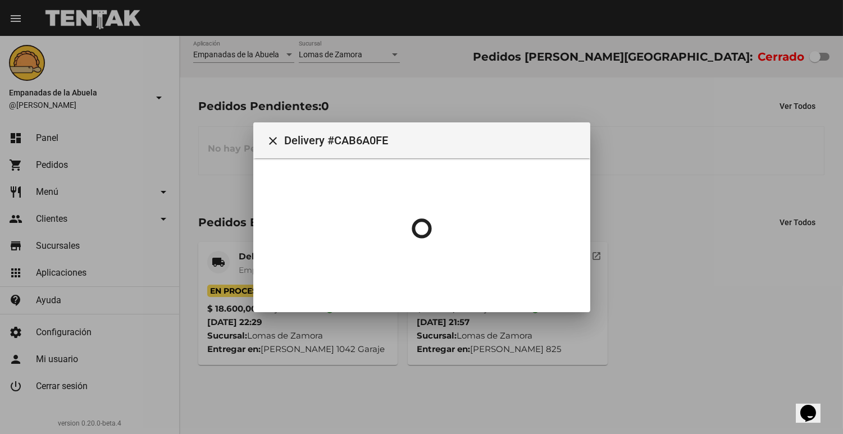
scroll to position [0, 0]
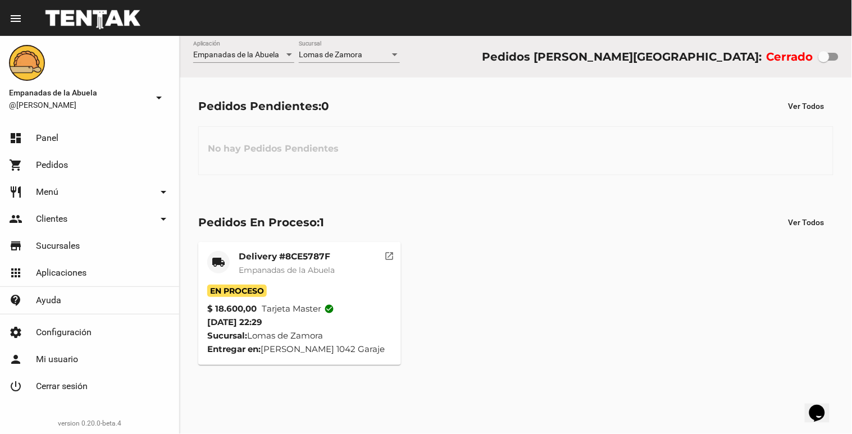
click at [294, 262] on mat-card-title "Delivery #8CE5787F" at bounding box center [287, 256] width 96 height 11
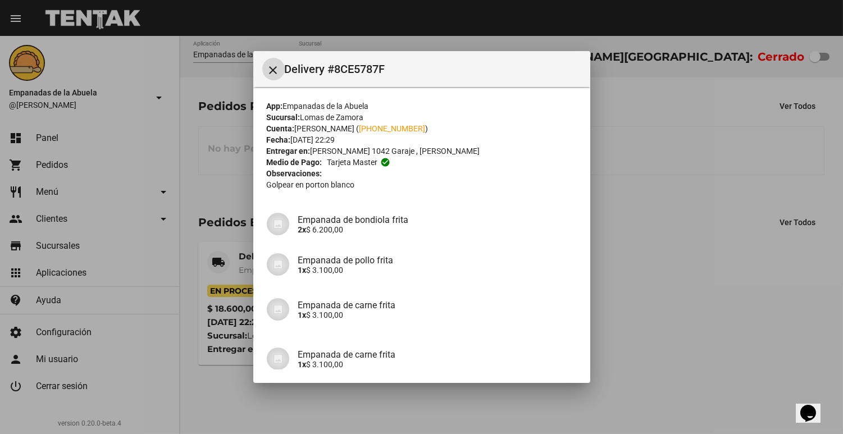
scroll to position [143, 0]
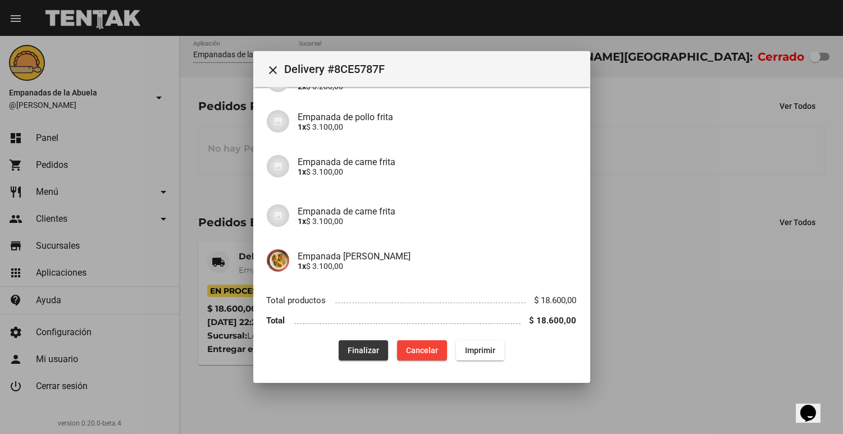
click at [347, 341] on button "Finalizar" at bounding box center [363, 351] width 49 height 20
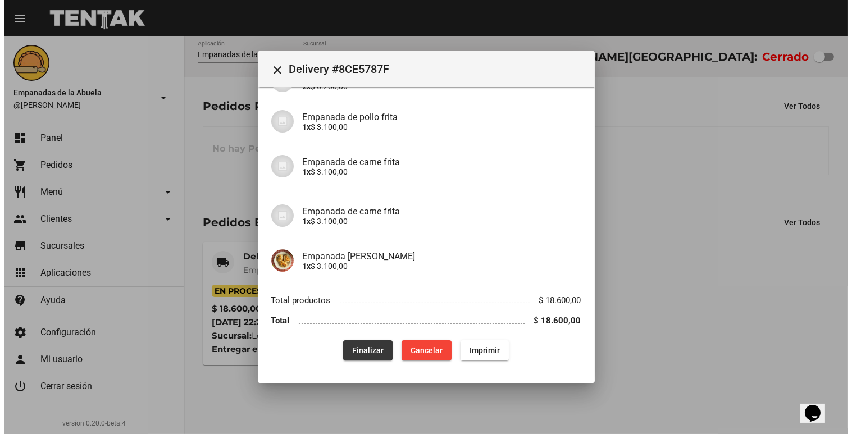
scroll to position [0, 0]
